Goal: Information Seeking & Learning: Learn about a topic

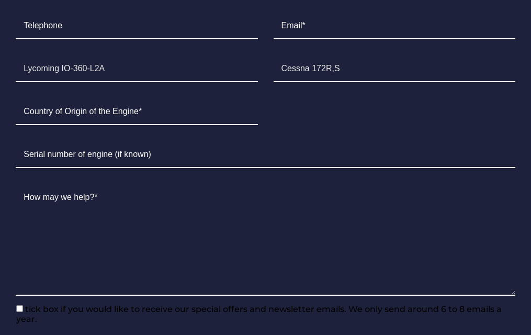
scroll to position [628, 0]
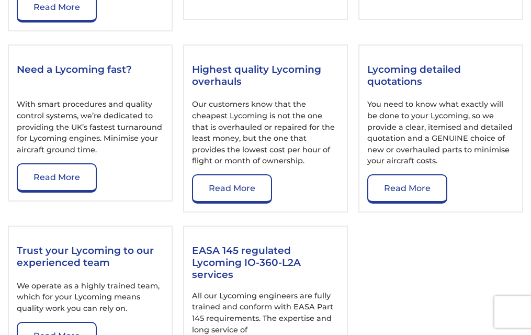
scroll to position [1342, 0]
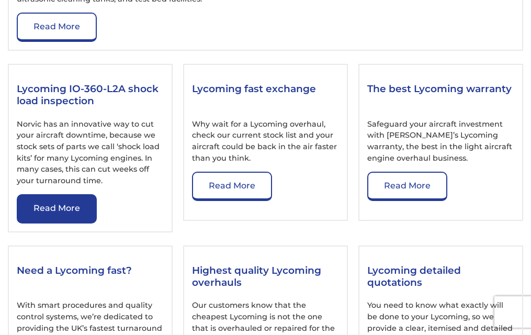
click at [63, 200] on link "Read More" at bounding box center [57, 208] width 80 height 29
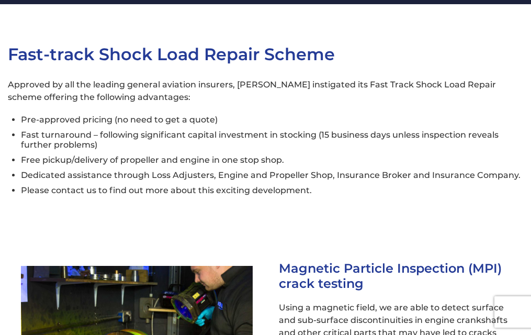
scroll to position [909, 0]
